Goal: Entertainment & Leisure: Consume media (video, audio)

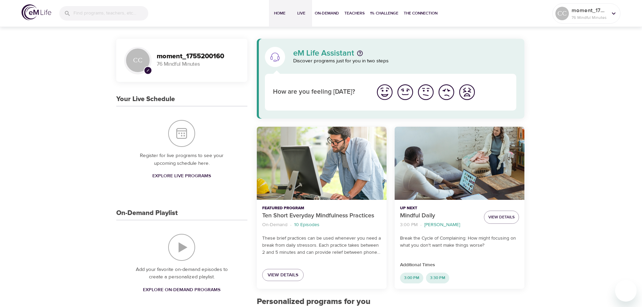
click at [302, 10] on span "Live" at bounding box center [301, 13] width 16 height 7
click at [324, 9] on button "On-Demand" at bounding box center [327, 13] width 30 height 27
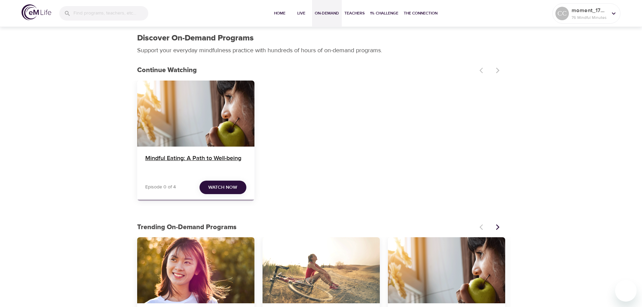
click at [193, 159] on h4 "Mindful Eating: A Path to Well-being" at bounding box center [195, 163] width 101 height 16
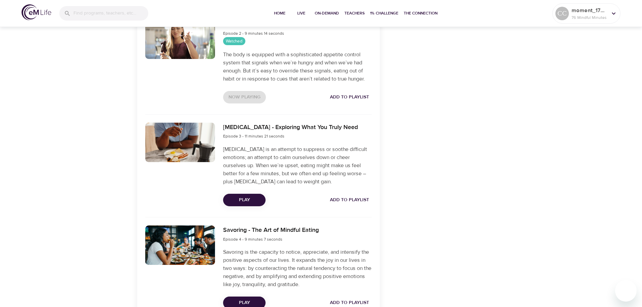
scroll to position [371, 0]
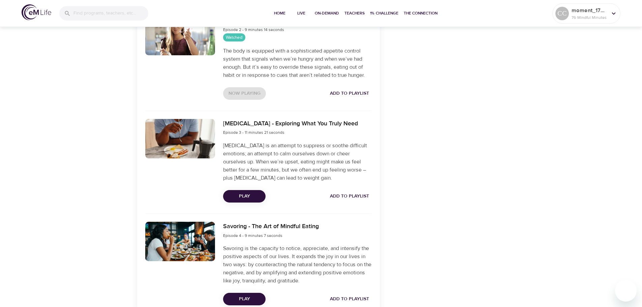
click at [235, 192] on span "Play" at bounding box center [245, 196] width 32 height 8
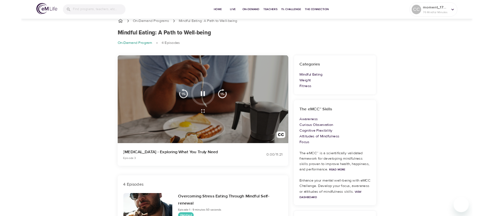
scroll to position [0, 0]
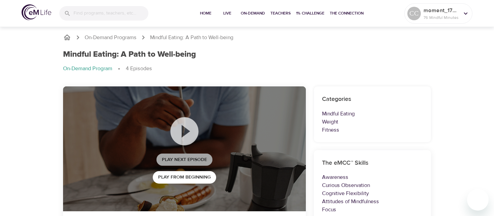
click at [175, 158] on span "Play Next Episode" at bounding box center [184, 159] width 45 height 8
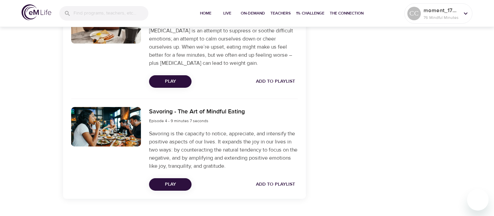
scroll to position [502, 0]
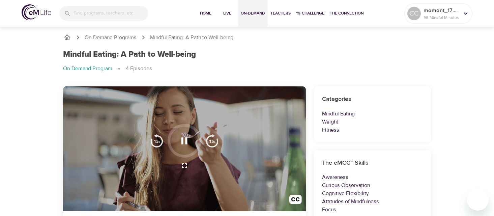
click at [259, 14] on span "On-Demand" at bounding box center [253, 13] width 24 height 7
